Goal: Transaction & Acquisition: Subscribe to service/newsletter

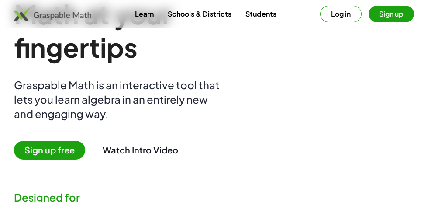
scroll to position [57, 0]
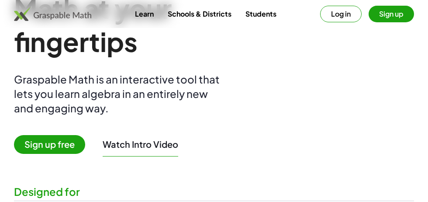
click at [143, 120] on button "Watch Intro Video" at bounding box center [140, 143] width 75 height 11
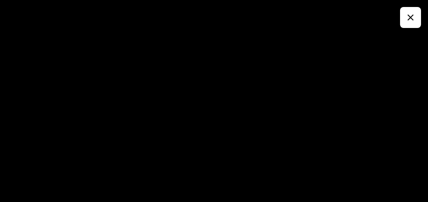
scroll to position [0, 0]
click at [306, 19] on button "button" at bounding box center [410, 17] width 21 height 21
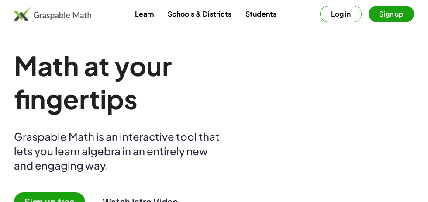
scroll to position [57, 0]
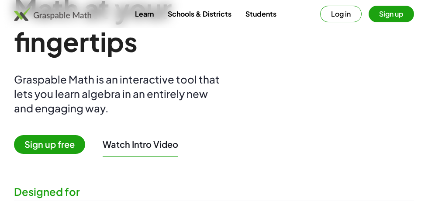
click at [306, 21] on button "Sign up" at bounding box center [390, 14] width 45 height 17
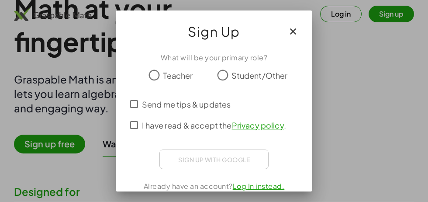
scroll to position [0, 0]
click at [306, 90] on div at bounding box center [214, 101] width 428 height 202
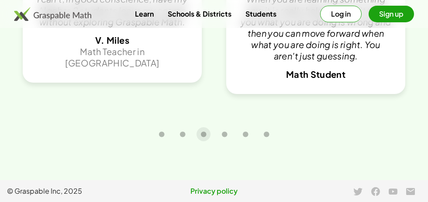
scroll to position [1934, 0]
